Goal: Task Accomplishment & Management: Use online tool/utility

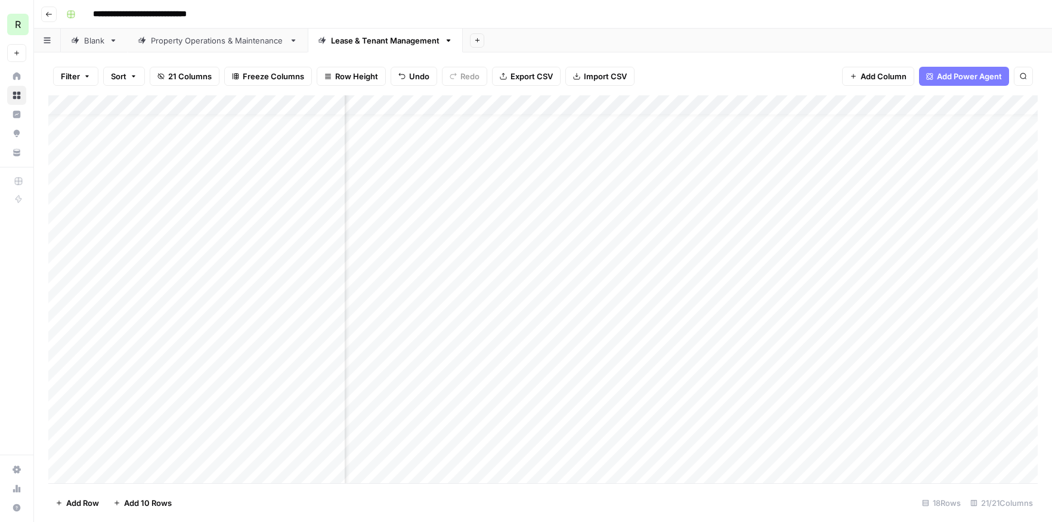
scroll to position [16, 1505]
click at [655, 333] on div "Add Column" at bounding box center [542, 289] width 989 height 388
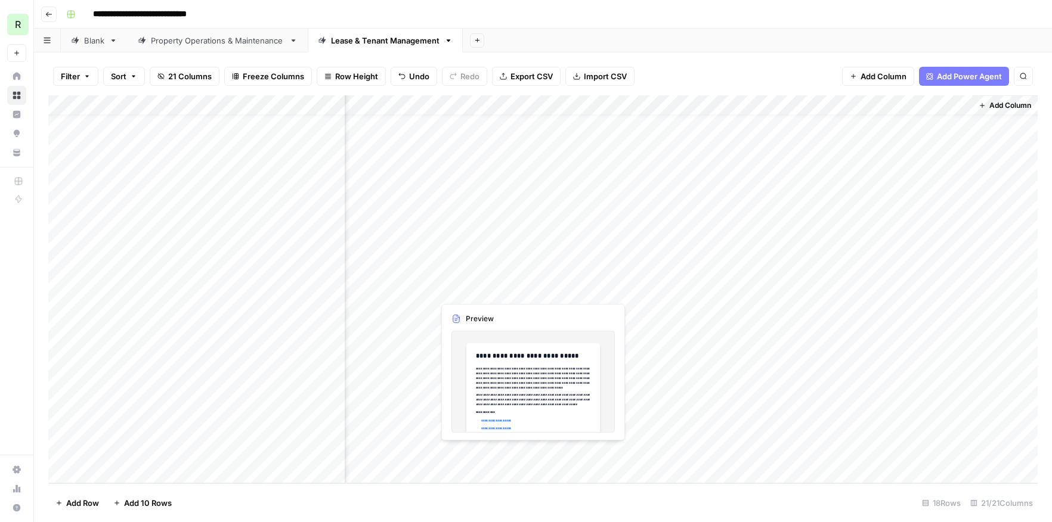
click at [463, 454] on div "Add Column" at bounding box center [542, 289] width 989 height 388
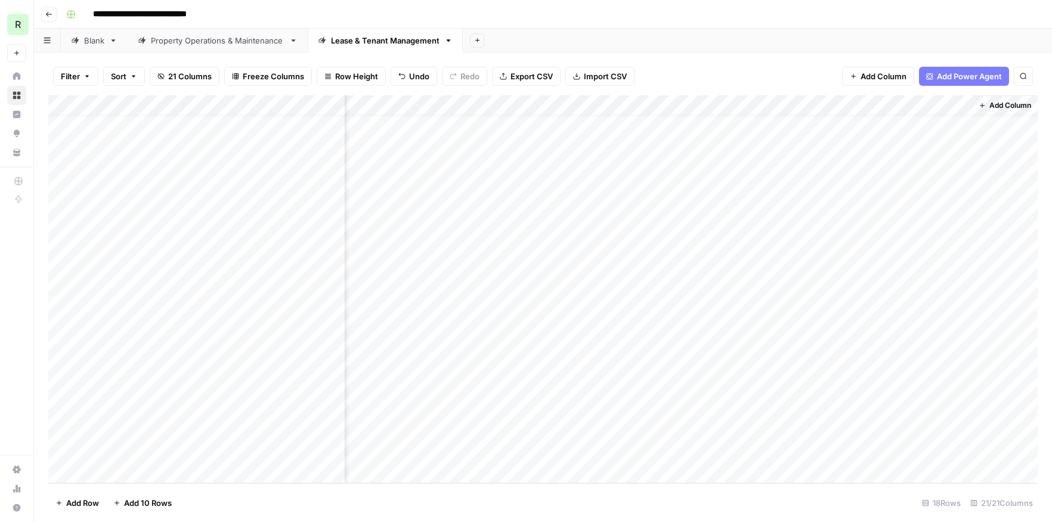
click at [528, 451] on div "Add Column" at bounding box center [542, 289] width 989 height 388
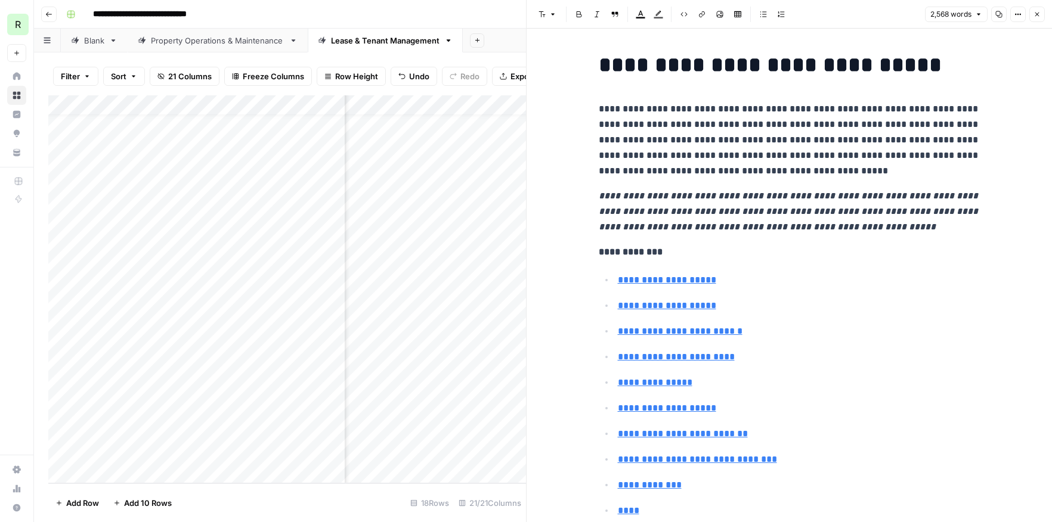
click at [1040, 16] on button "Close" at bounding box center [1037, 15] width 16 height 16
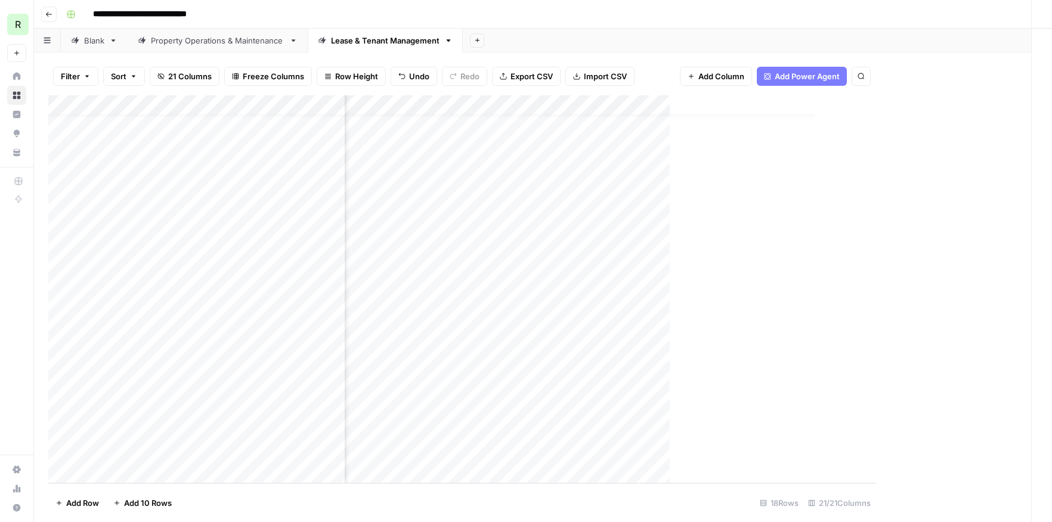
scroll to position [16, 2081]
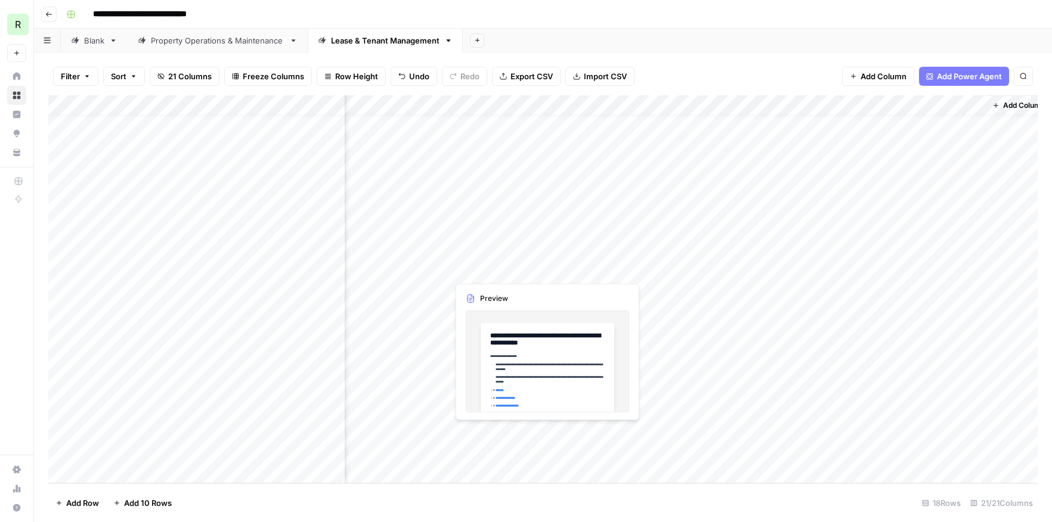
click at [498, 433] on div "Add Column" at bounding box center [542, 289] width 989 height 388
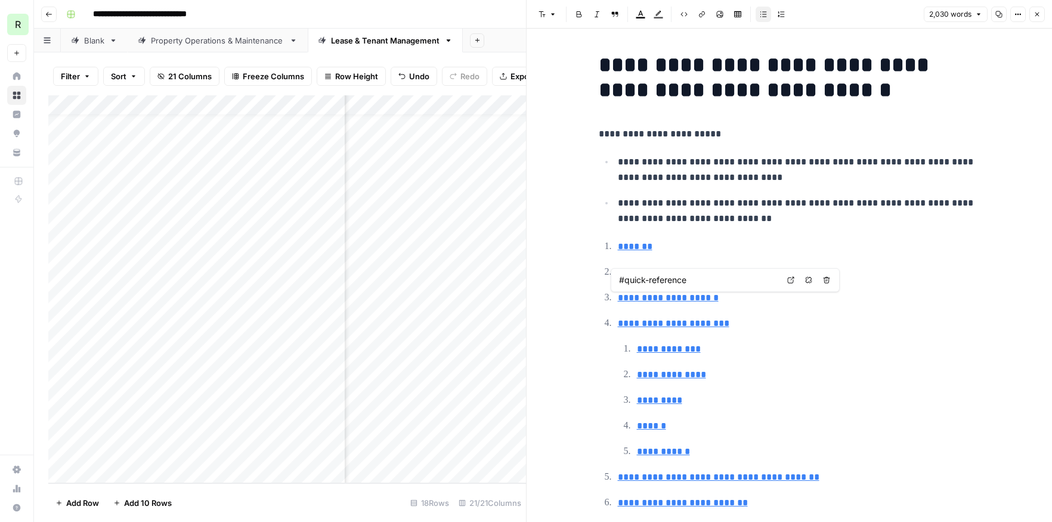
type input "#how-it-works"
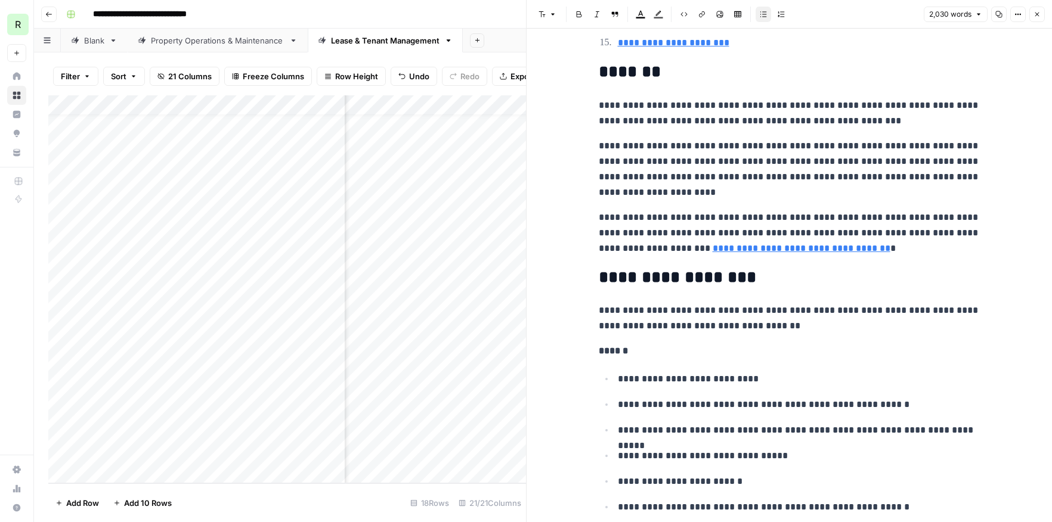
scroll to position [602, 0]
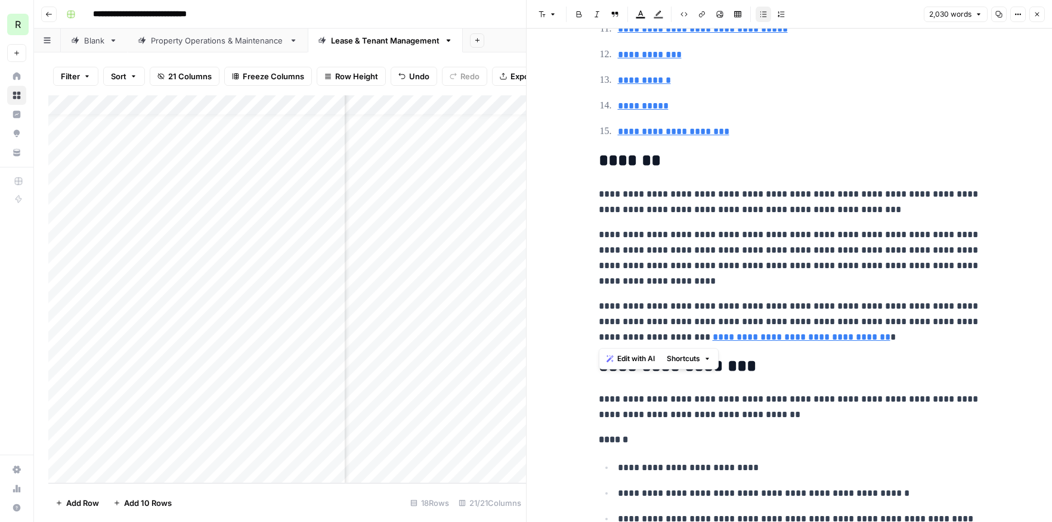
drag, startPoint x: 597, startPoint y: 191, endPoint x: 889, endPoint y: 334, distance: 324.7
copy div "**********"
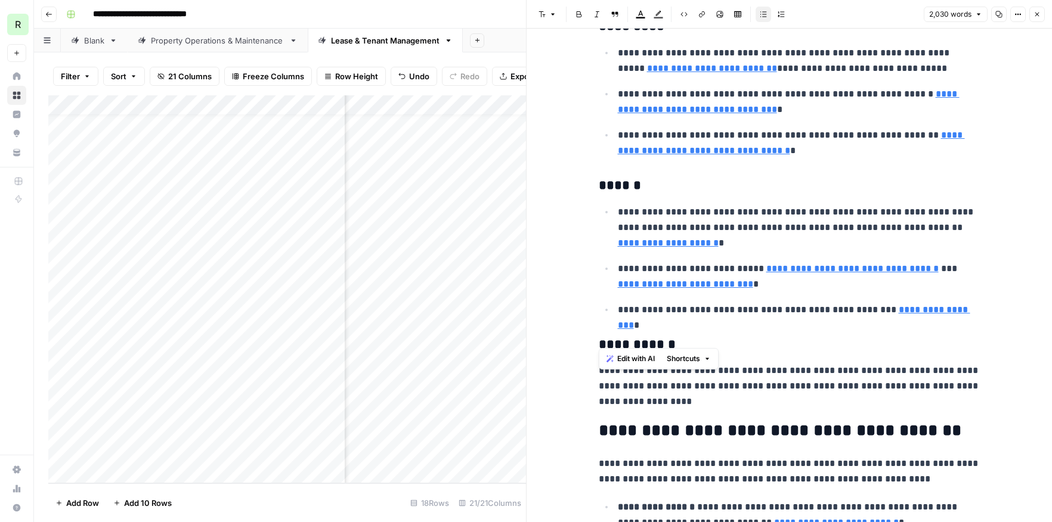
scroll to position [2217, 0]
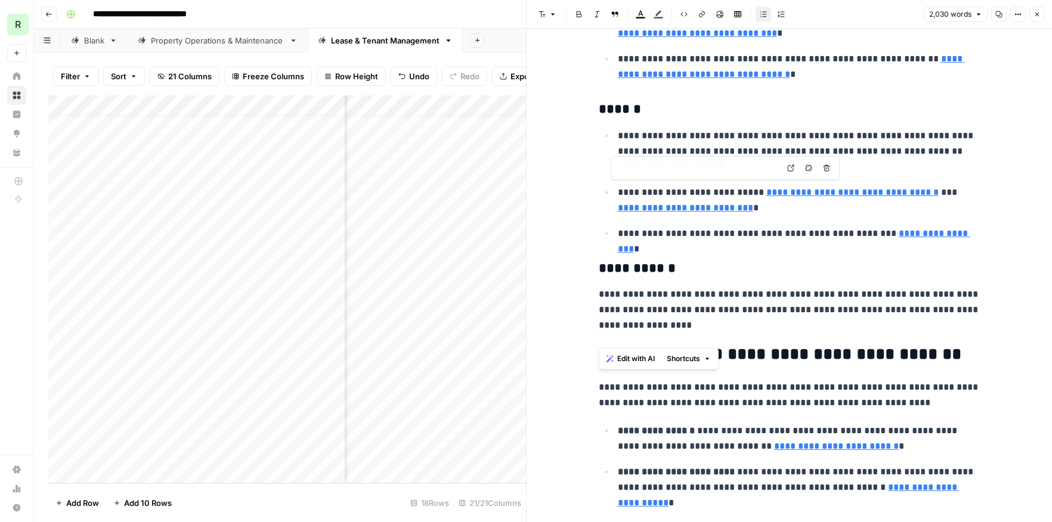
type input "[URL][DOMAIN_NAME]"
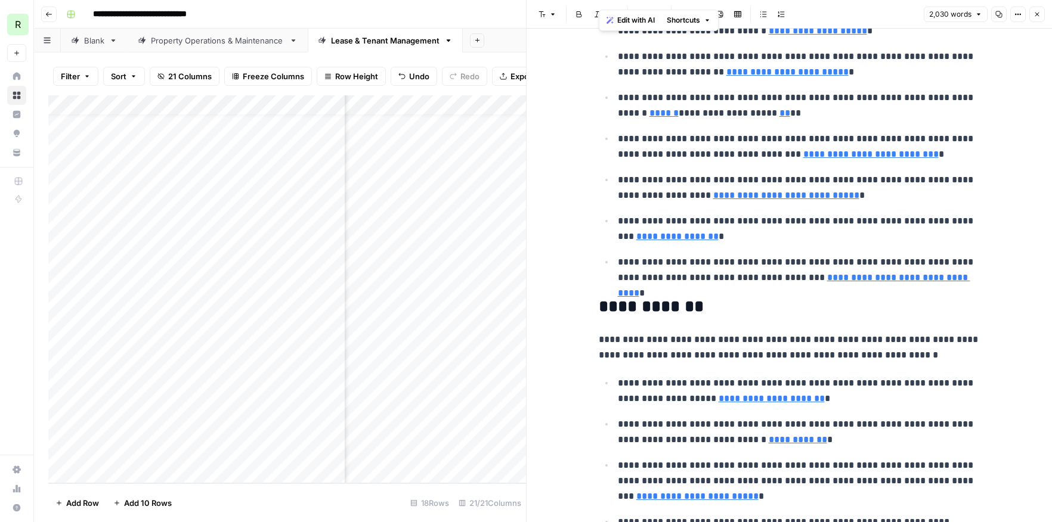
scroll to position [3207, 0]
